Goal: Manage account settings

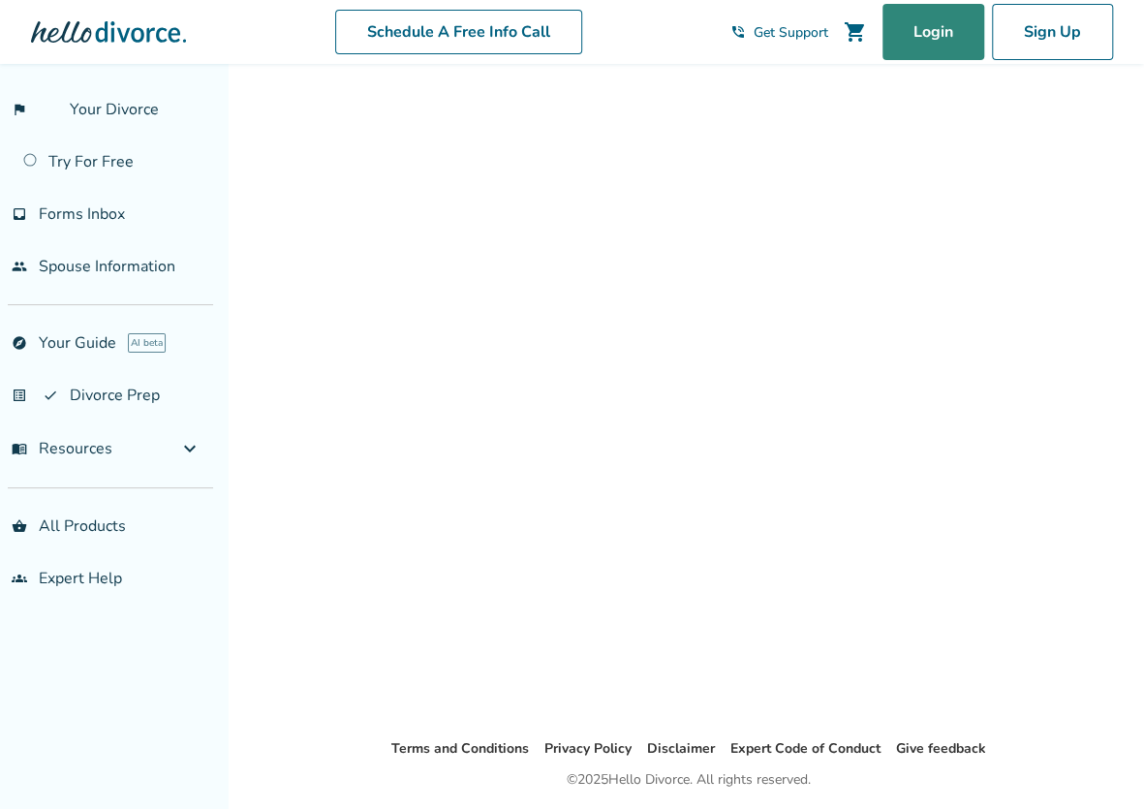
click at [947, 39] on link "Login" at bounding box center [934, 32] width 102 height 56
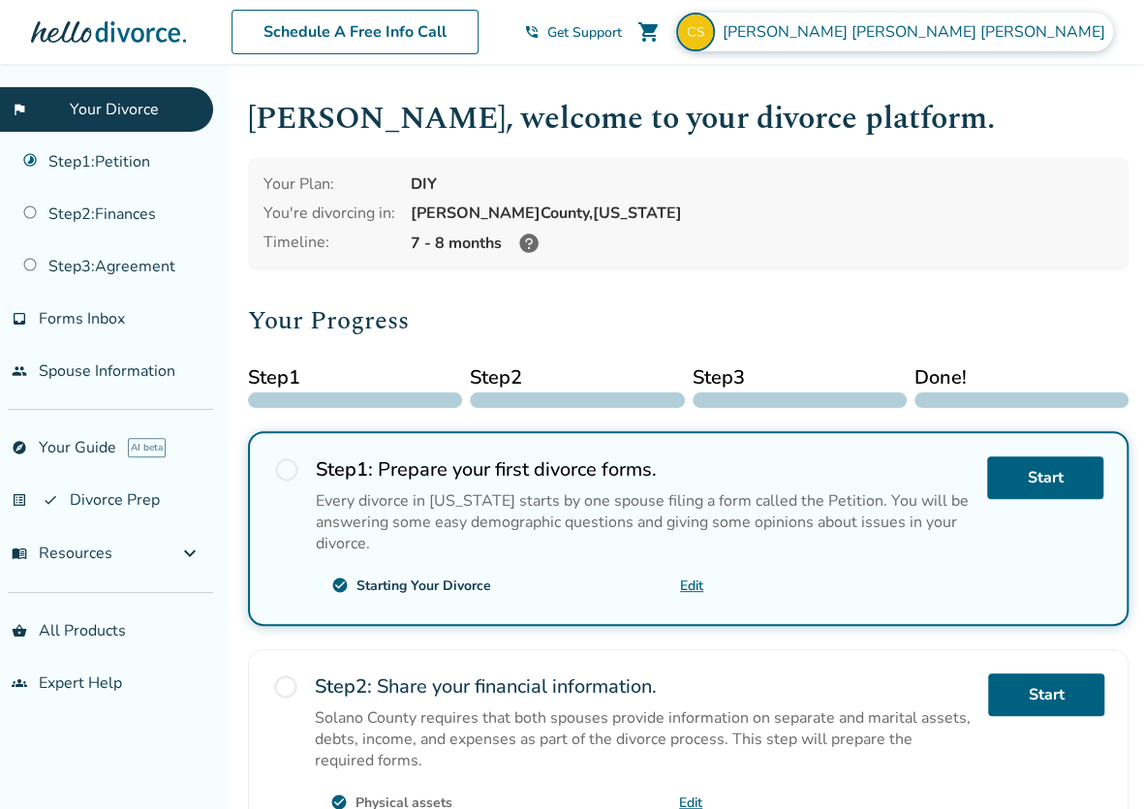
click at [982, 22] on span "[PERSON_NAME]" at bounding box center [918, 31] width 390 height 21
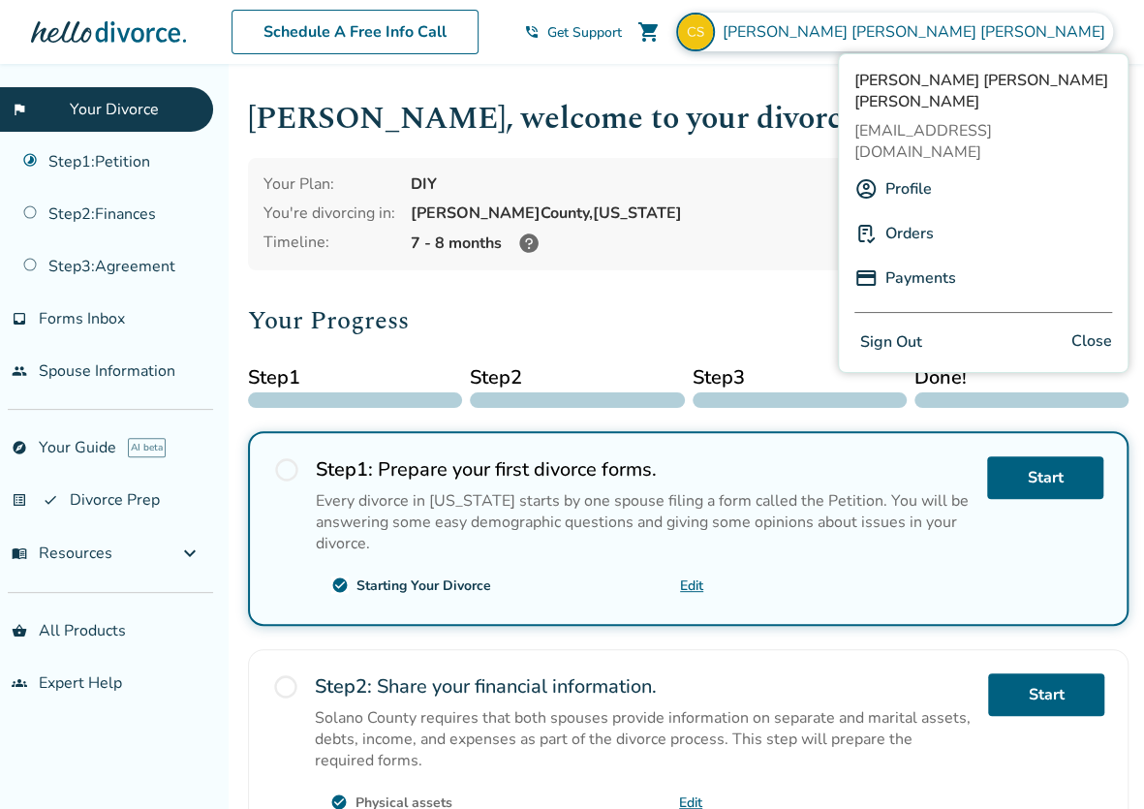
click at [893, 171] on link "Profile" at bounding box center [908, 189] width 47 height 37
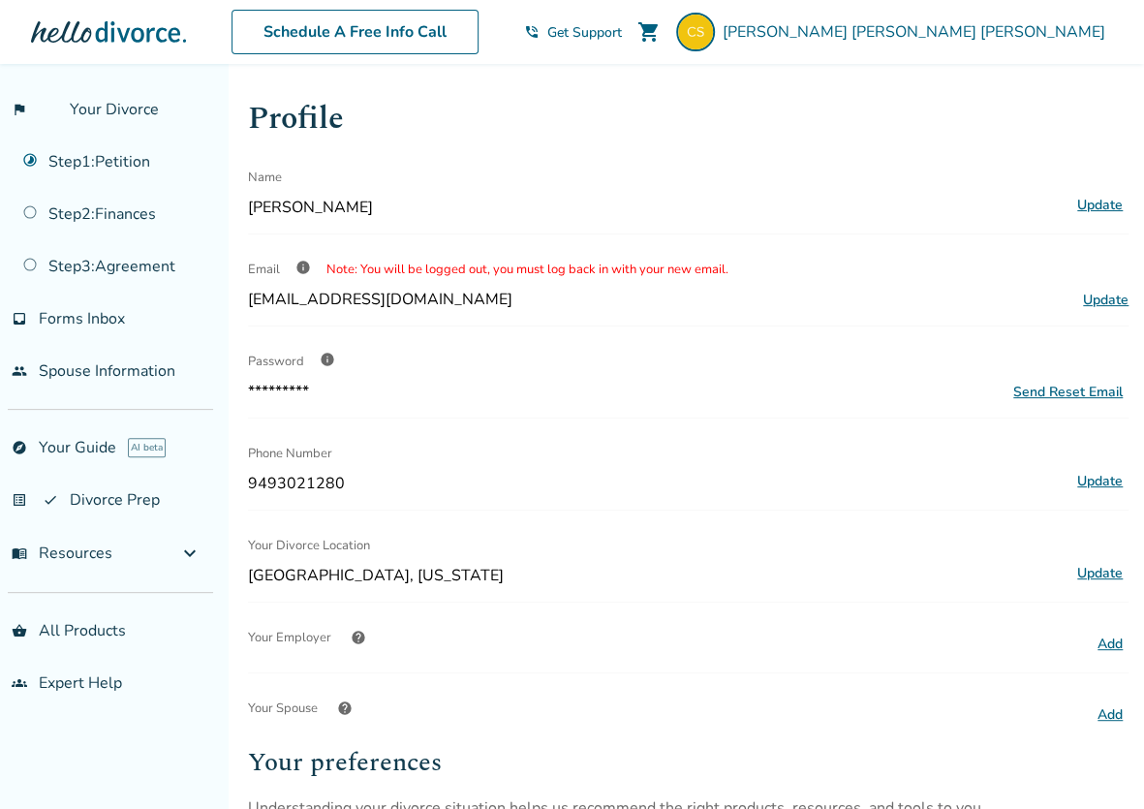
click at [303, 264] on span "info" at bounding box center [303, 268] width 16 height 16
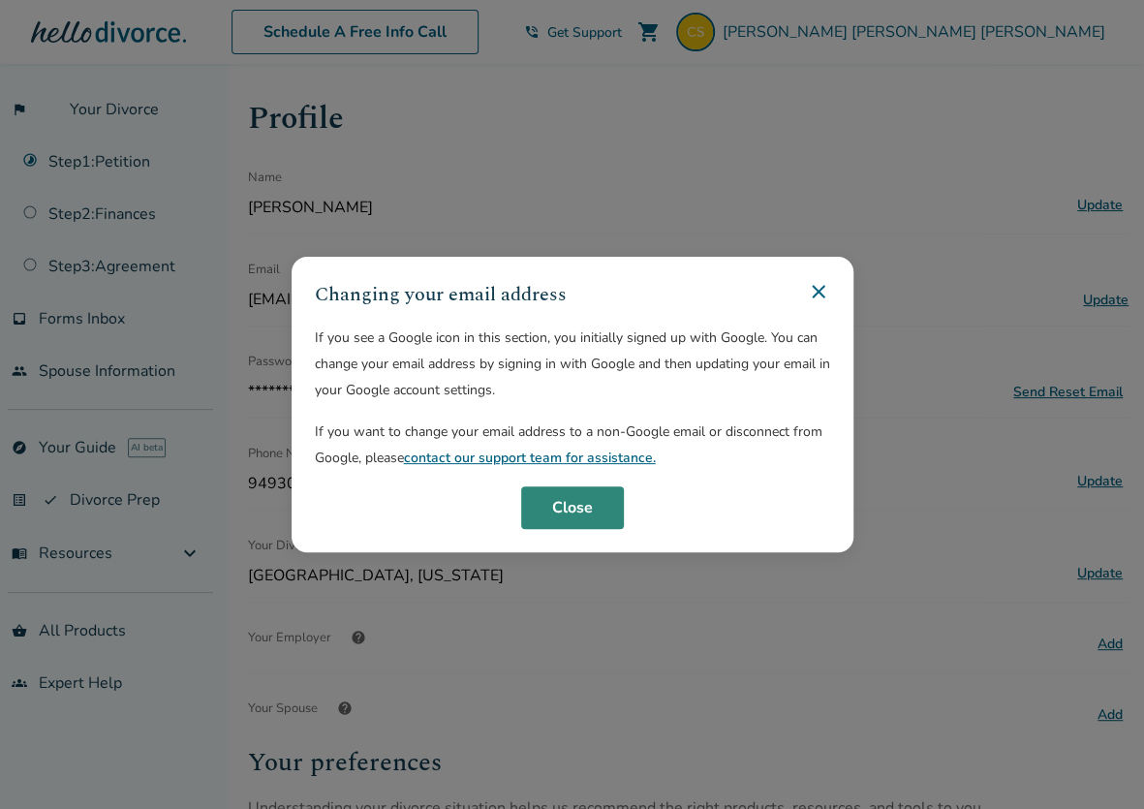
click at [583, 499] on button "Close" at bounding box center [572, 507] width 103 height 43
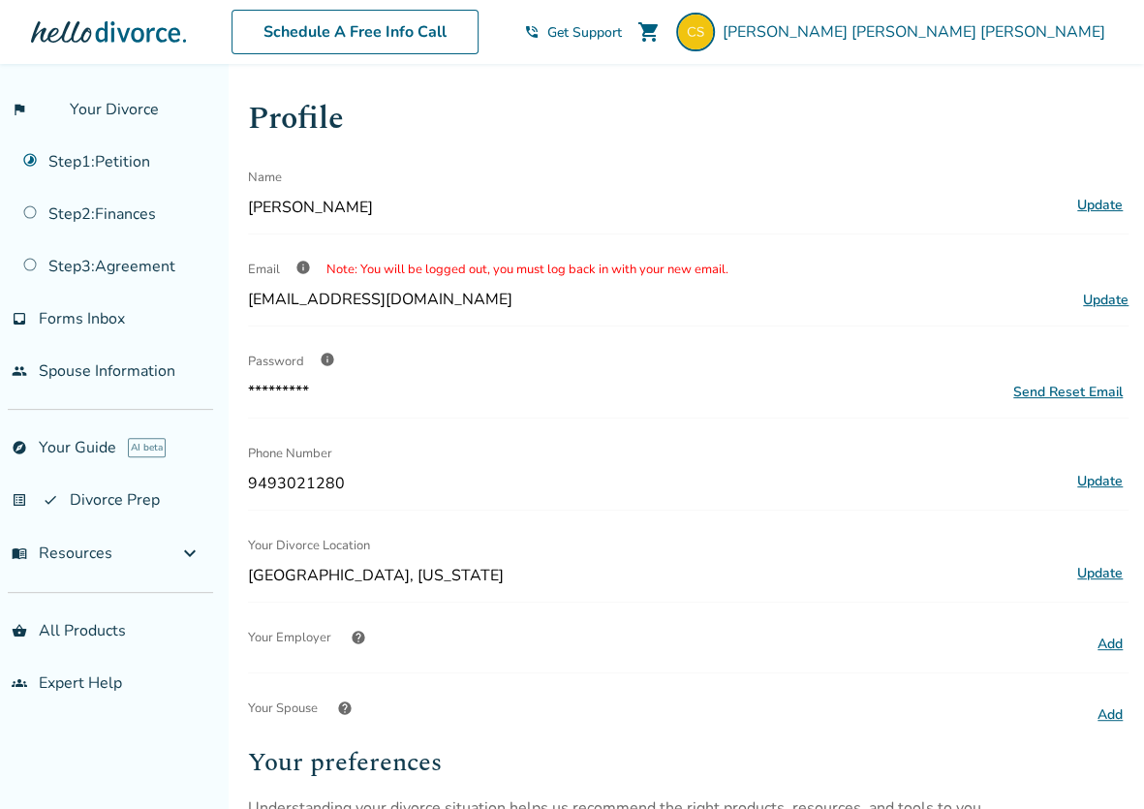
click at [329, 357] on span "info" at bounding box center [328, 360] width 16 height 16
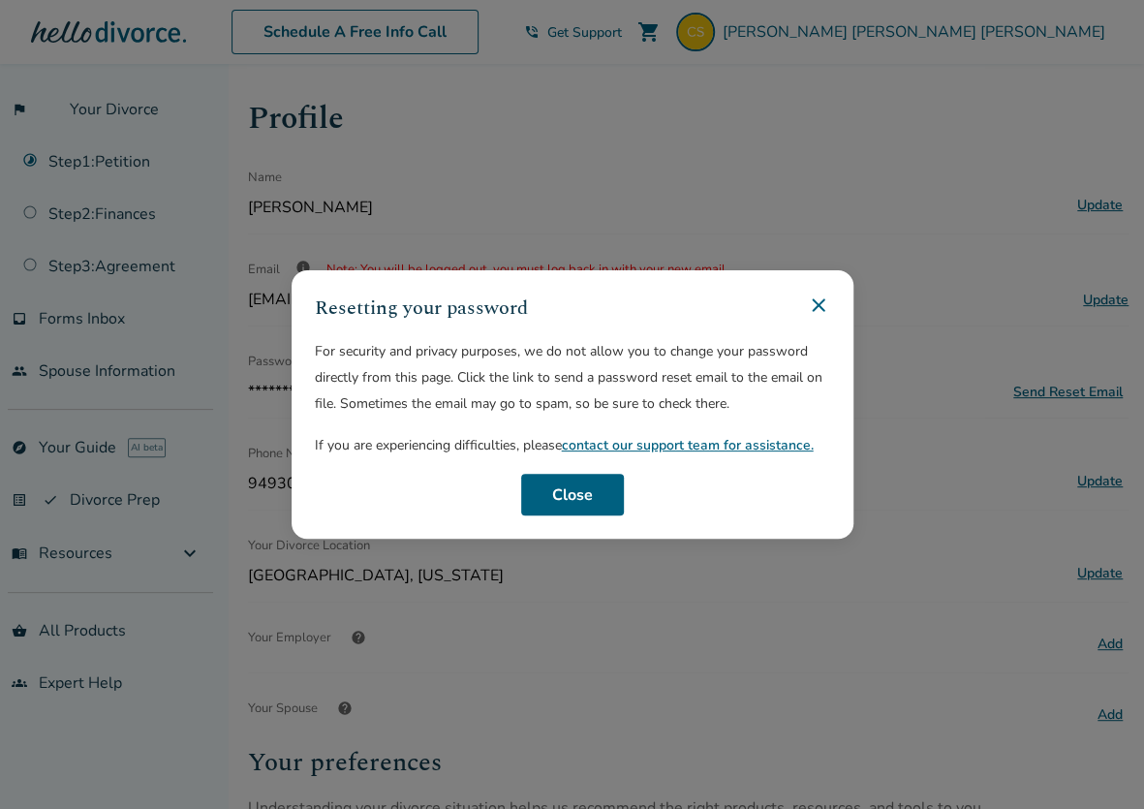
click at [823, 306] on icon at bounding box center [818, 304] width 13 height 13
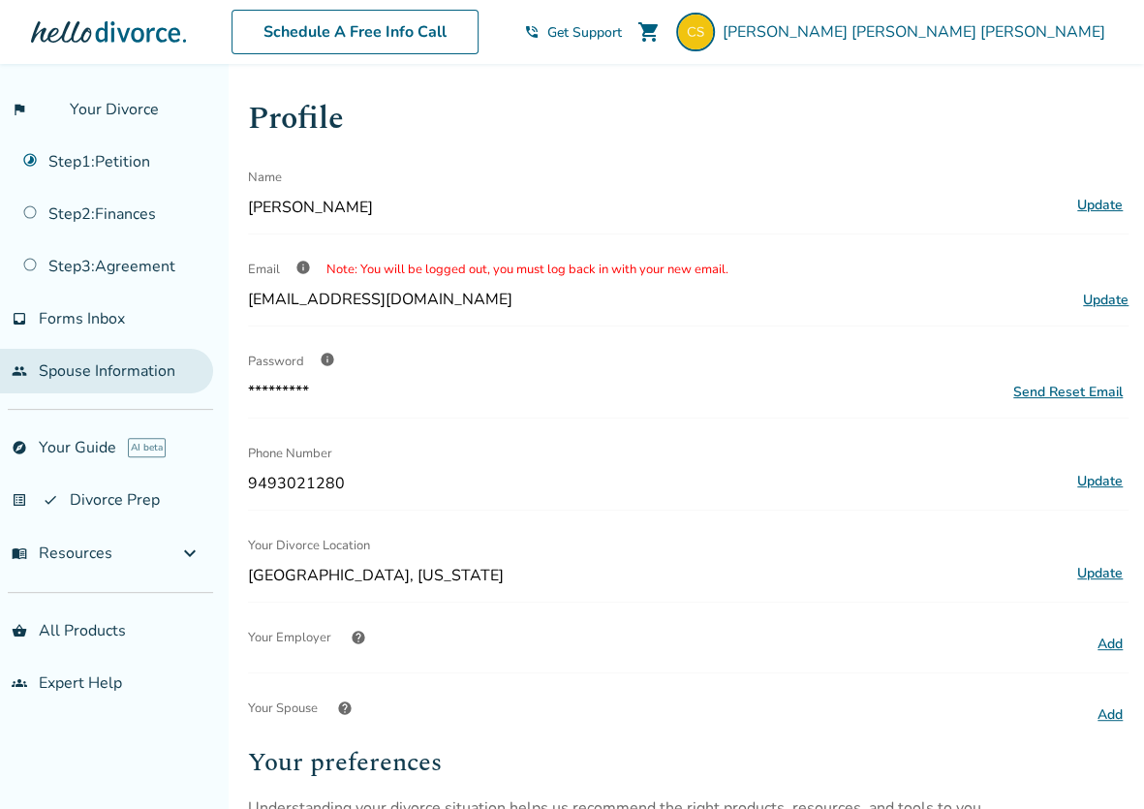
click at [140, 369] on link "people Spouse Information" at bounding box center [106, 371] width 213 height 45
